Goal: Information Seeking & Learning: Learn about a topic

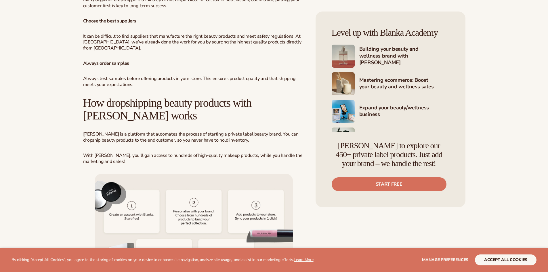
scroll to position [1201, 0]
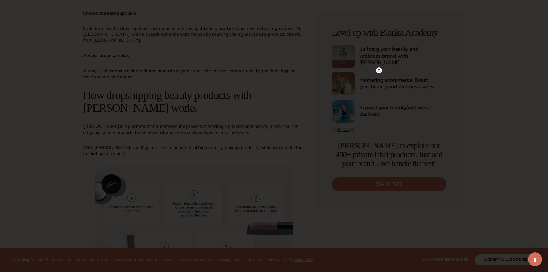
click at [379, 68] on circle at bounding box center [379, 70] width 6 height 6
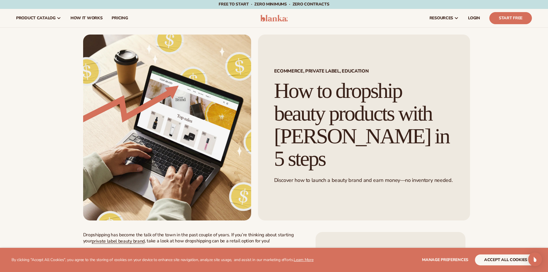
scroll to position [0, 0]
click at [481, 18] on link "LOGIN" at bounding box center [473, 18] width 21 height 18
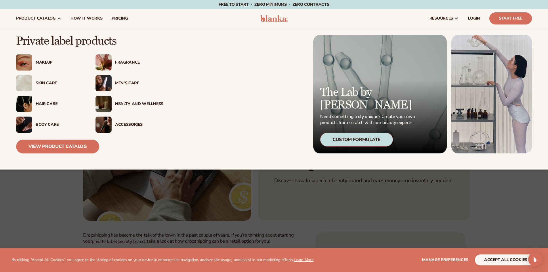
click at [51, 82] on div "Skin Care" at bounding box center [60, 83] width 48 height 5
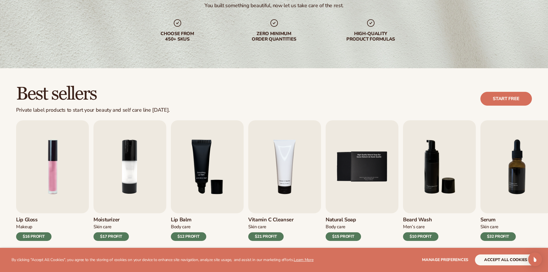
scroll to position [166, 0]
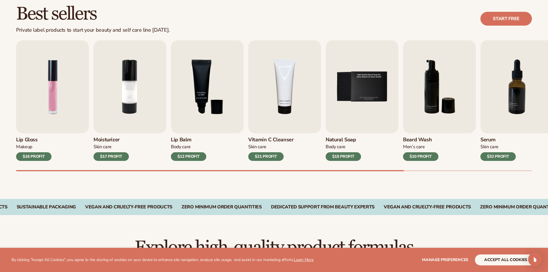
drag, startPoint x: 382, startPoint y: 169, endPoint x: 400, endPoint y: 167, distance: 18.4
click at [400, 167] on div "Lip Gloss Makeup $16 PROFIT Moisturizer Skin Care $17 PROFIT Lip Balm Body Care…" at bounding box center [282, 105] width 532 height 131
drag, startPoint x: 385, startPoint y: 170, endPoint x: 426, endPoint y: 172, distance: 41.5
click at [426, 172] on div "Best sellers Private label products to start your beauty and self care line tod…" at bounding box center [274, 93] width 548 height 210
drag, startPoint x: 404, startPoint y: 169, endPoint x: 468, endPoint y: 170, distance: 63.5
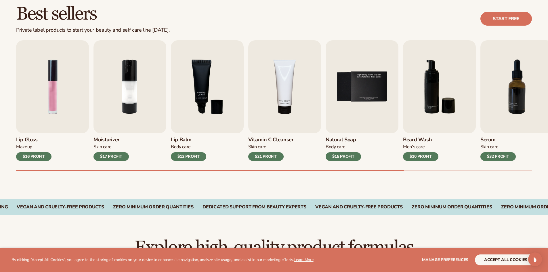
click at [468, 170] on div "Lip Gloss Makeup $16 PROFIT Moisturizer Skin Care $17 PROFIT Lip Balm Body Care…" at bounding box center [282, 105] width 532 height 131
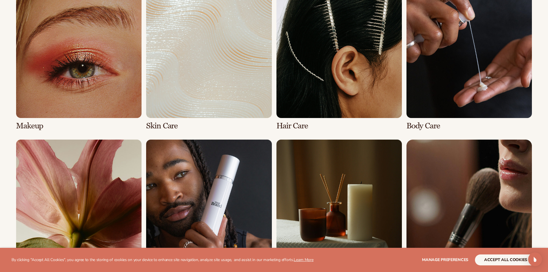
scroll to position [536, 0]
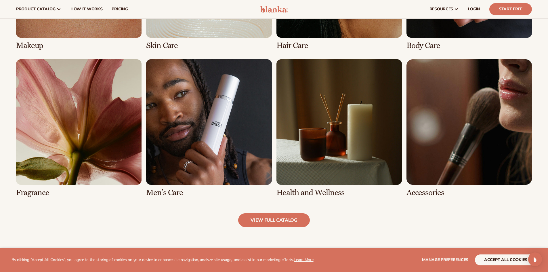
click at [463, 159] on link "8 / 8" at bounding box center [468, 128] width 125 height 138
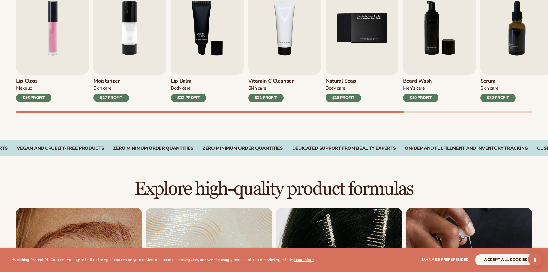
scroll to position [143, 0]
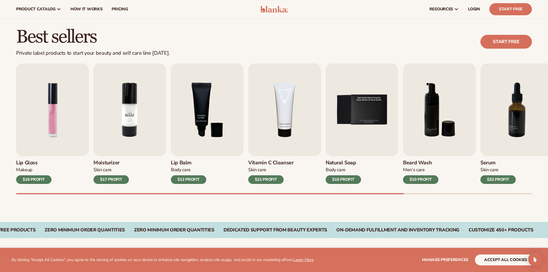
click at [125, 131] on img "2 / 9" at bounding box center [129, 109] width 73 height 93
click at [284, 121] on img "4 / 9" at bounding box center [284, 109] width 73 height 93
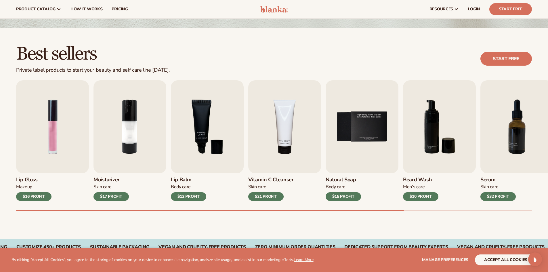
scroll to position [0, 0]
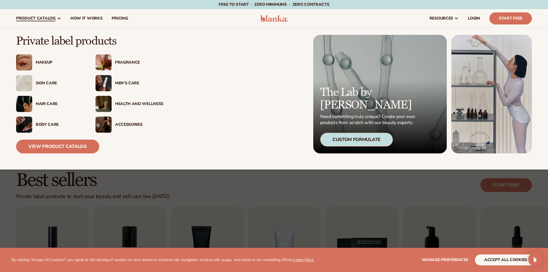
click at [53, 123] on div "Body Care" at bounding box center [60, 124] width 48 height 5
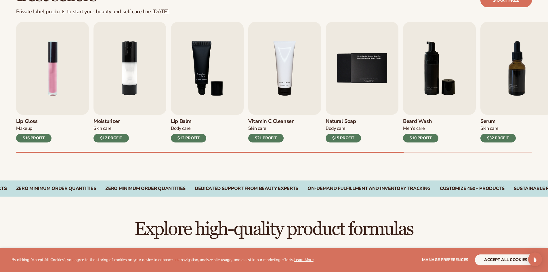
scroll to position [186, 0]
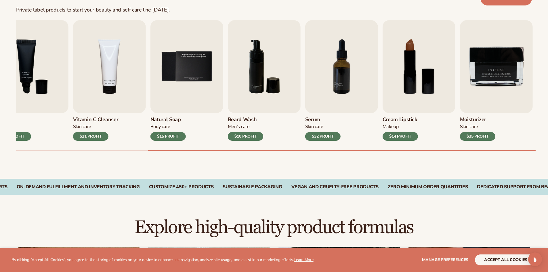
click at [536, 149] on div "Lip Gloss Makeup $16 PROFIT Moisturizer Skin Care $17 PROFIT Lip Balm Body Care…" at bounding box center [282, 85] width 532 height 131
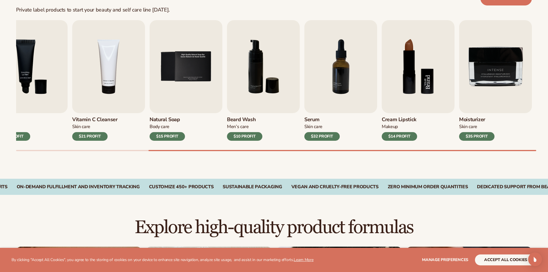
click at [422, 70] on img "8 / 9" at bounding box center [418, 66] width 73 height 93
click at [410, 82] on img "8 / 9" at bounding box center [418, 66] width 73 height 93
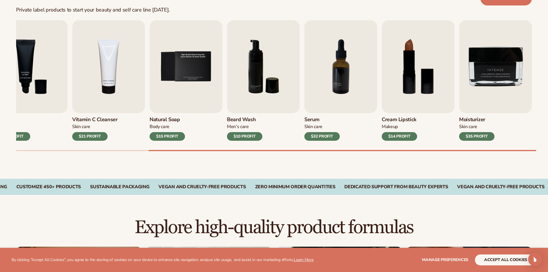
scroll to position [0, 0]
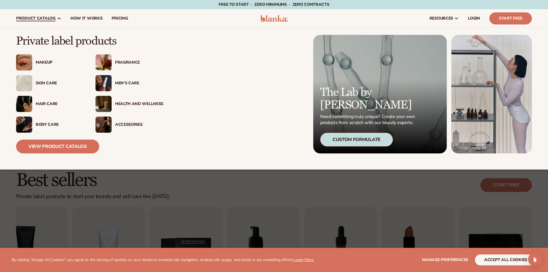
click at [134, 102] on div "Health And Wellness" at bounding box center [139, 104] width 48 height 5
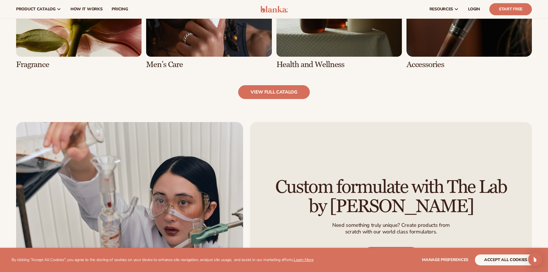
scroll to position [644, 0]
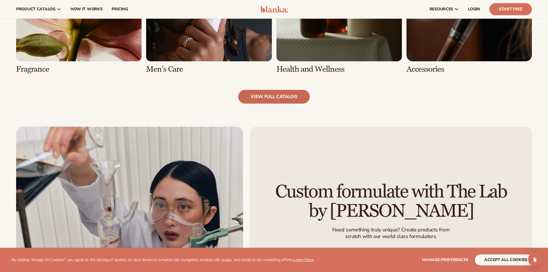
click at [267, 93] on link "view full catalog" at bounding box center [274, 97] width 72 height 14
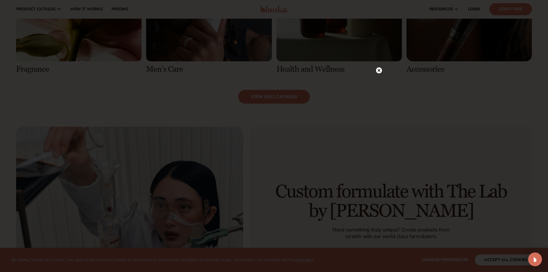
click at [379, 71] on circle at bounding box center [379, 70] width 6 height 6
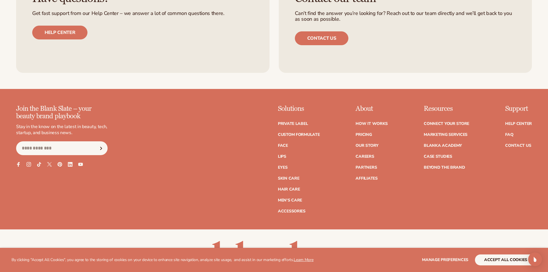
scroll to position [1110, 0]
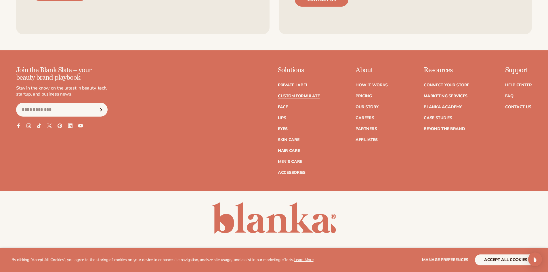
click at [307, 97] on link "Custom formulate" at bounding box center [299, 96] width 42 height 4
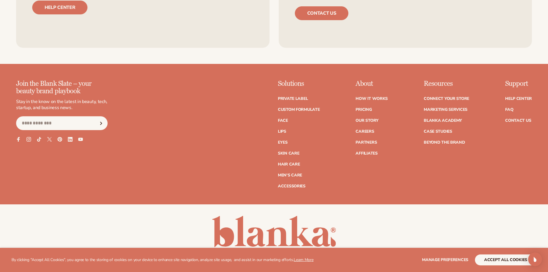
scroll to position [1110, 0]
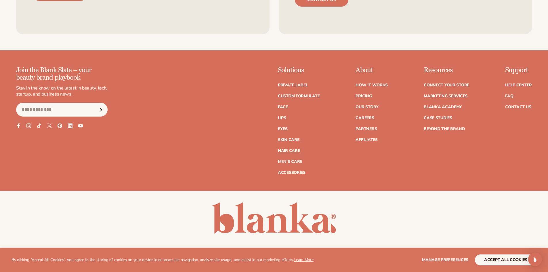
click at [289, 150] on link "Hair Care" at bounding box center [289, 151] width 22 height 4
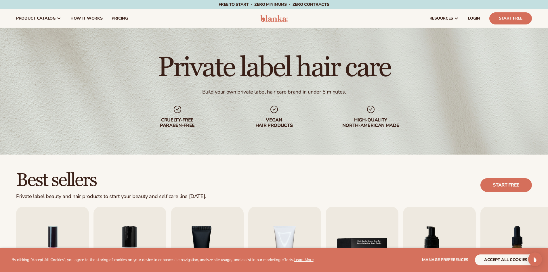
scroll to position [146, 0]
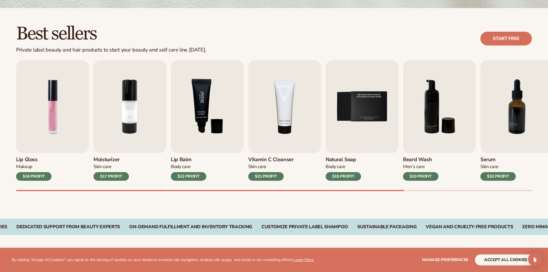
click at [211, 122] on img "3 / 9" at bounding box center [207, 106] width 73 height 93
click at [195, 173] on div "$12 PROFIT" at bounding box center [188, 176] width 35 height 9
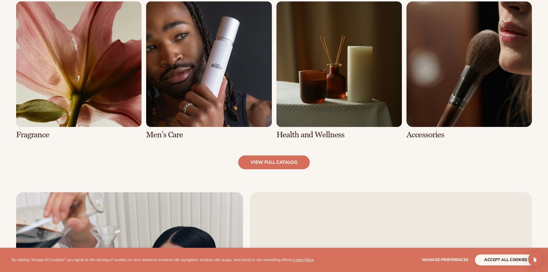
scroll to position [0, 0]
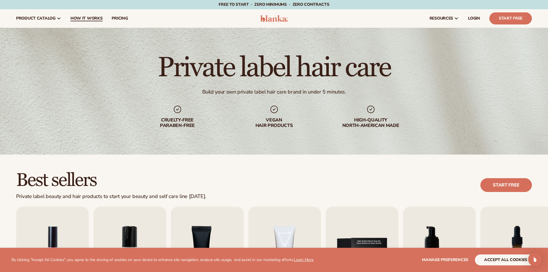
click at [102, 17] on link "How It Works" at bounding box center [86, 18] width 41 height 18
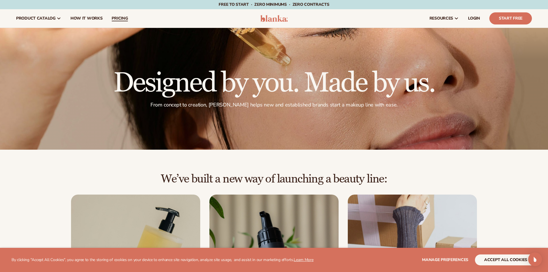
click at [116, 16] on span "pricing" at bounding box center [120, 18] width 16 height 5
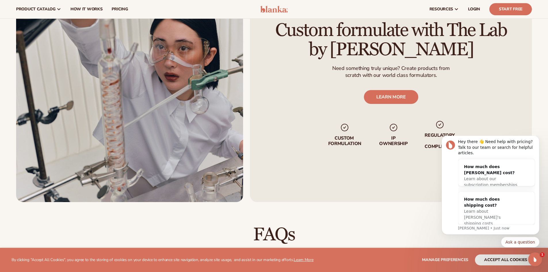
scroll to position [671, 0]
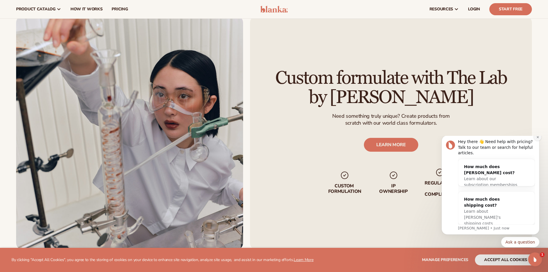
click at [537, 139] on icon "Dismiss notification" at bounding box center [537, 136] width 3 height 3
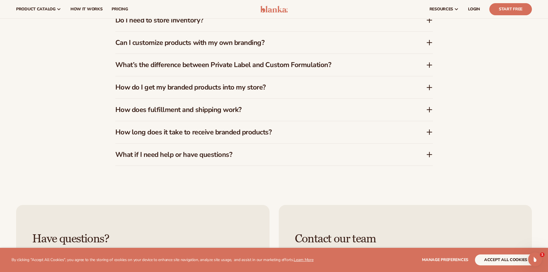
scroll to position [885, 0]
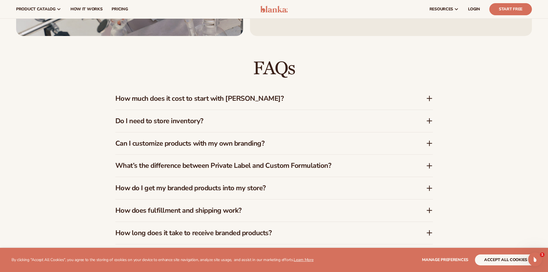
click at [427, 97] on icon at bounding box center [429, 98] width 7 height 7
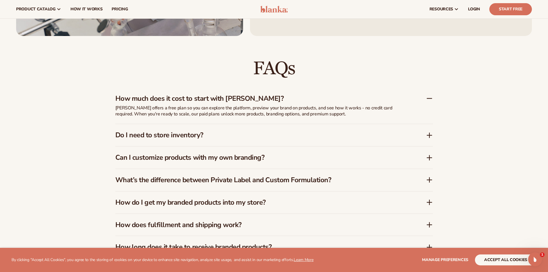
click at [431, 136] on icon at bounding box center [429, 135] width 7 height 7
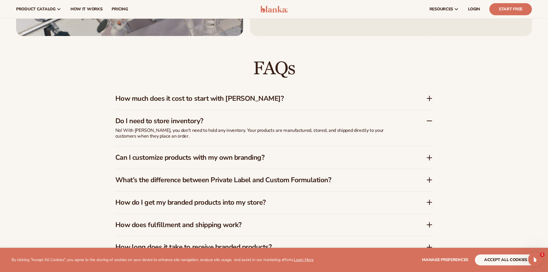
click at [430, 154] on div "Can I customize products with my own branding?" at bounding box center [273, 157] width 317 height 22
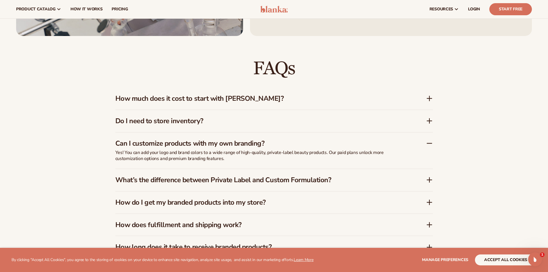
click at [429, 178] on icon at bounding box center [429, 179] width 0 height 5
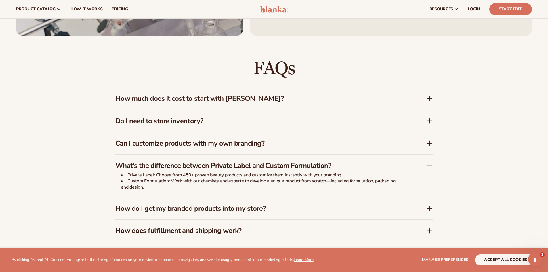
click at [432, 207] on icon at bounding box center [429, 208] width 7 height 7
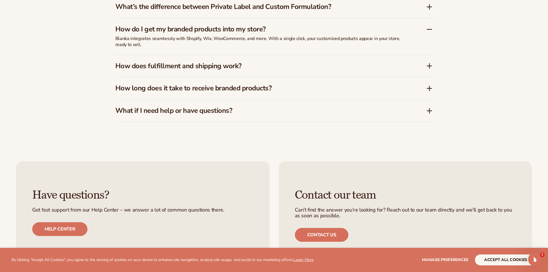
scroll to position [1002, 0]
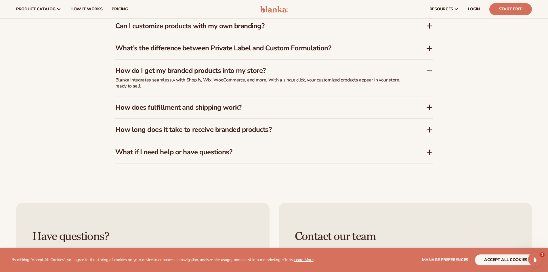
click at [429, 106] on icon at bounding box center [429, 107] width 0 height 5
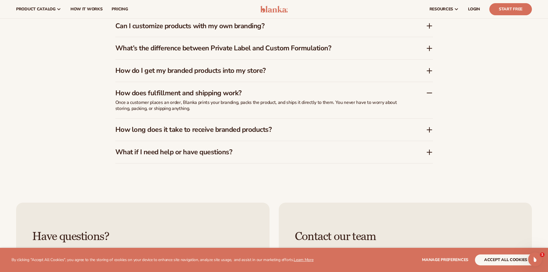
click at [429, 130] on icon at bounding box center [429, 130] width 5 height 0
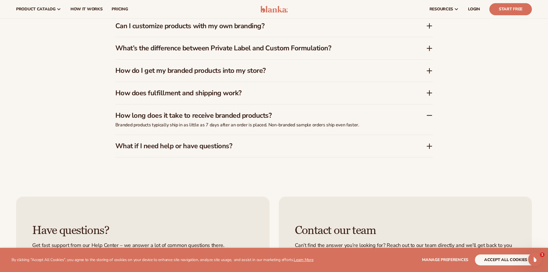
click at [432, 145] on icon at bounding box center [429, 146] width 7 height 7
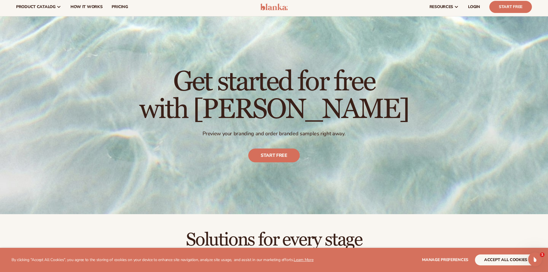
scroll to position [0, 0]
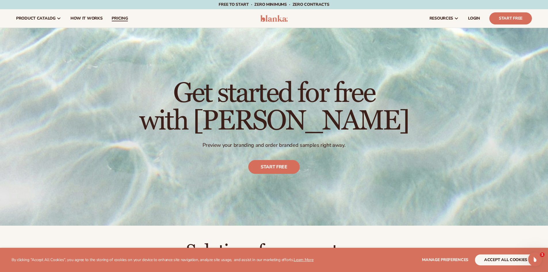
click at [117, 18] on span "pricing" at bounding box center [120, 18] width 16 height 5
click at [342, 139] on div "Get started for free with [PERSON_NAME] Preview your branding and order branded…" at bounding box center [273, 126] width 269 height 117
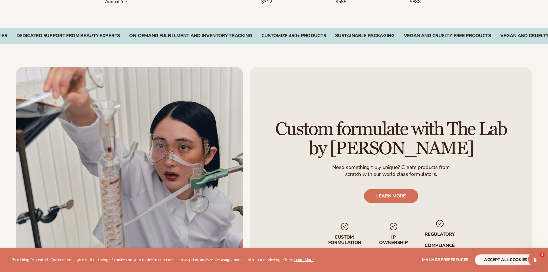
scroll to position [723, 0]
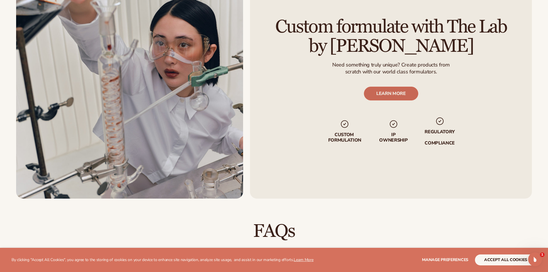
click at [388, 100] on link "LEARN MORE" at bounding box center [390, 94] width 54 height 14
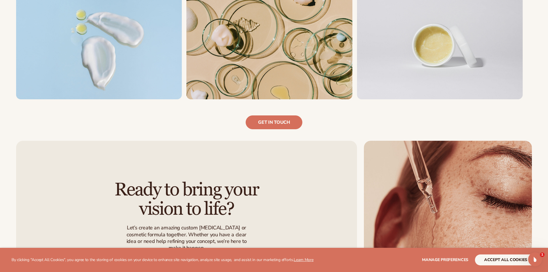
scroll to position [556, 0]
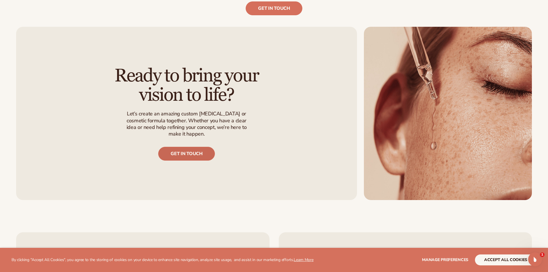
click at [189, 150] on link "Get in touch" at bounding box center [186, 154] width 56 height 14
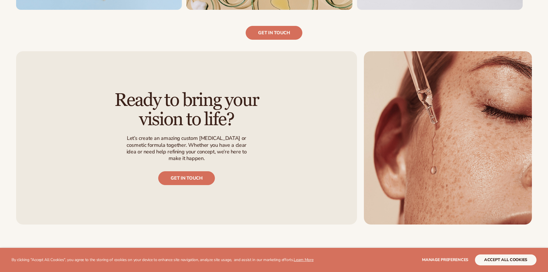
scroll to position [550, 0]
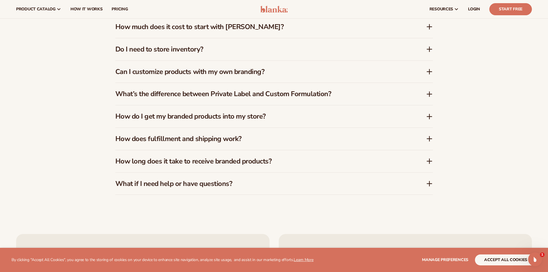
scroll to position [924, 0]
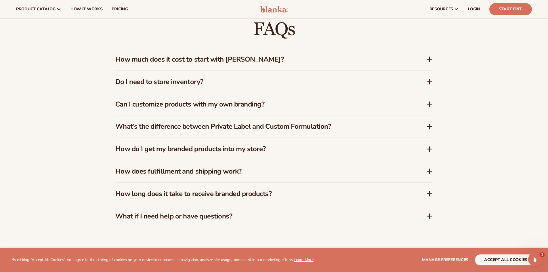
click at [430, 171] on icon at bounding box center [429, 171] width 5 height 0
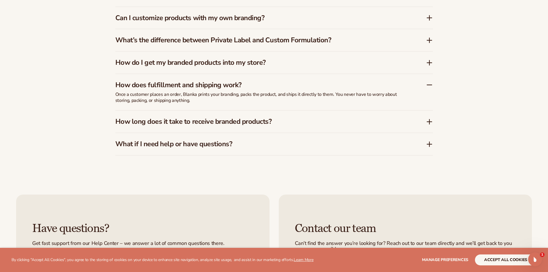
scroll to position [1012, 0]
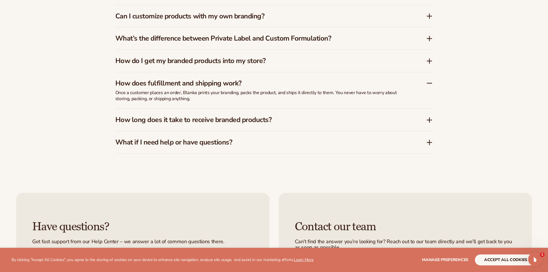
click at [236, 118] on h3 "How long does it take to receive branded products?" at bounding box center [261, 120] width 293 height 8
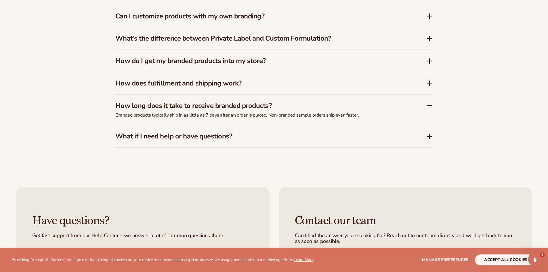
scroll to position [1160, 0]
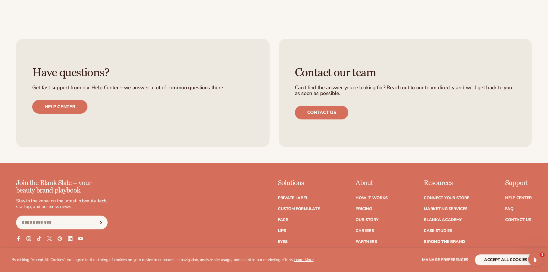
click at [284, 220] on link "Face" at bounding box center [283, 220] width 10 height 4
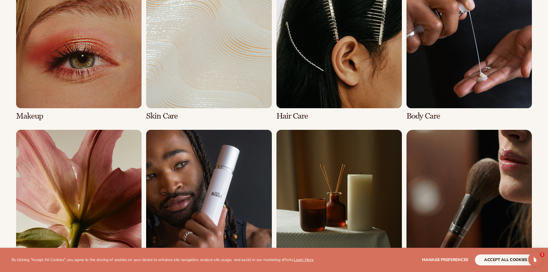
scroll to position [569, 0]
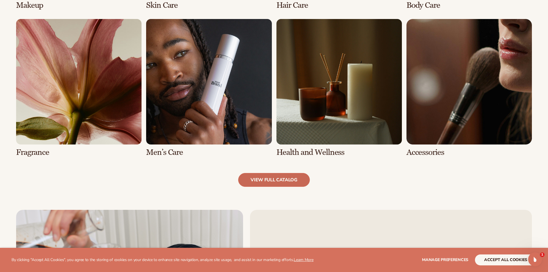
click at [281, 181] on link "view full catalog" at bounding box center [274, 180] width 72 height 14
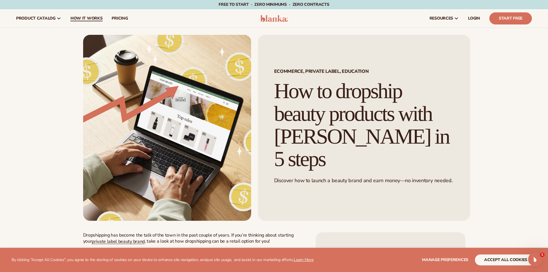
click at [81, 15] on link "How It Works" at bounding box center [86, 18] width 41 height 18
